Goal: Information Seeking & Learning: Learn about a topic

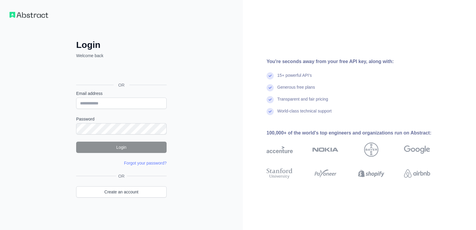
click at [76, 109] on div at bounding box center [76, 109] width 0 height 0
click at [195, 98] on div "Login Welcome back OR Email address Password Login Forgot your password? Please…" at bounding box center [121, 115] width 243 height 230
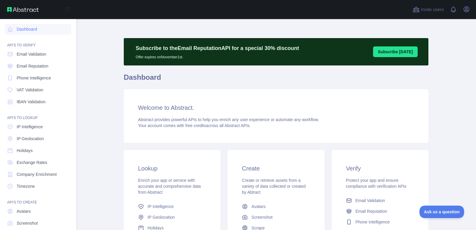
click at [30, 66] on span "Email Reputation" at bounding box center [33, 66] width 32 height 6
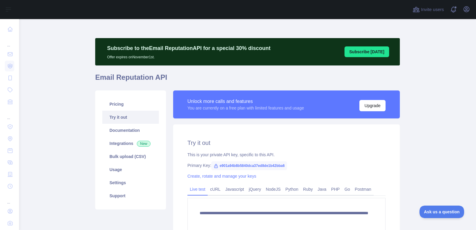
click at [121, 143] on link "Integrations New" at bounding box center [130, 143] width 56 height 13
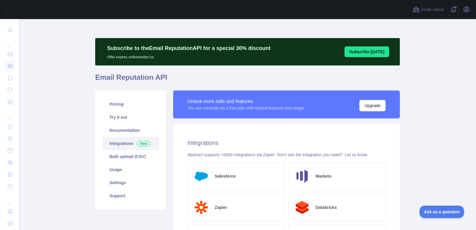
click at [121, 129] on link "Documentation" at bounding box center [130, 130] width 56 height 13
click at [122, 174] on link "Usage" at bounding box center [130, 169] width 56 height 13
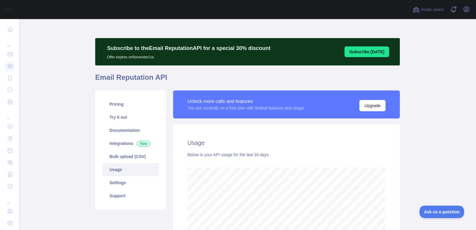
click at [125, 142] on link "Integrations New" at bounding box center [130, 143] width 56 height 13
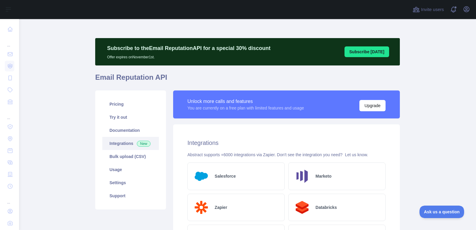
click at [125, 136] on link "Documentation" at bounding box center [130, 130] width 56 height 13
click at [127, 103] on link "Pricing" at bounding box center [130, 103] width 56 height 13
